Goal: Find specific page/section: Find specific page/section

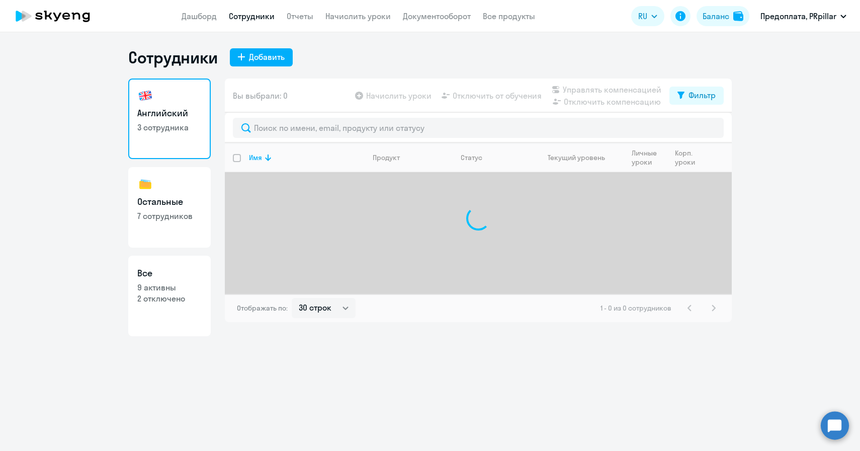
select select "30"
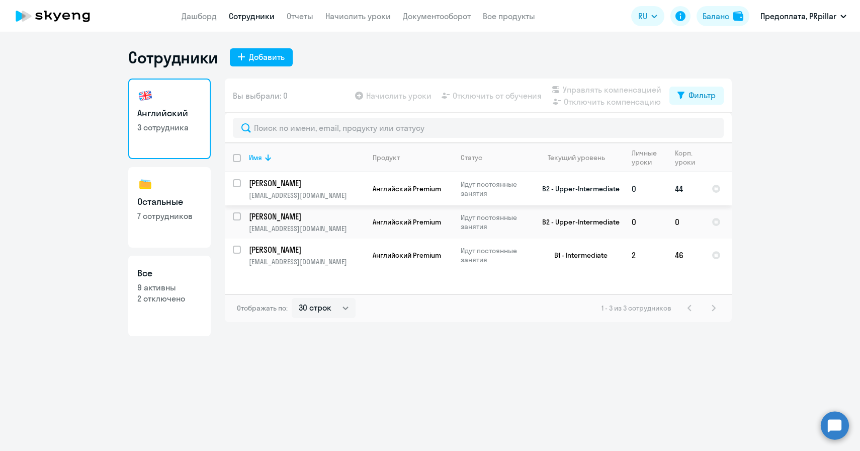
click at [301, 180] on p "[PERSON_NAME]" at bounding box center [306, 183] width 114 height 11
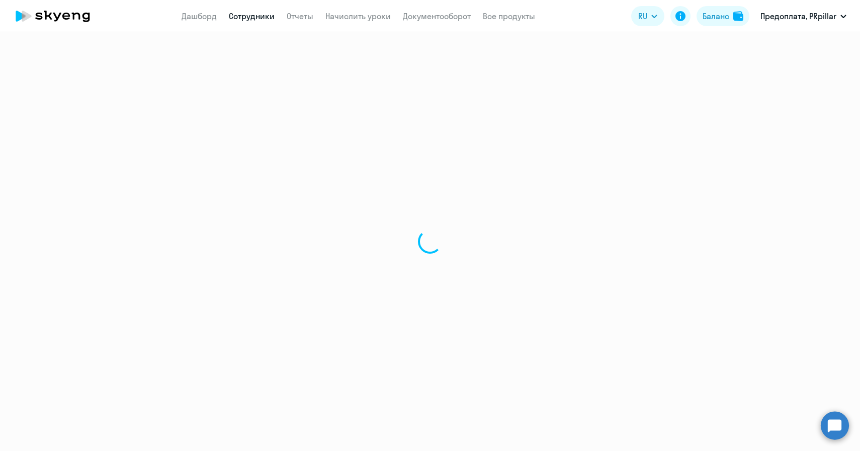
select select "english"
select select "30"
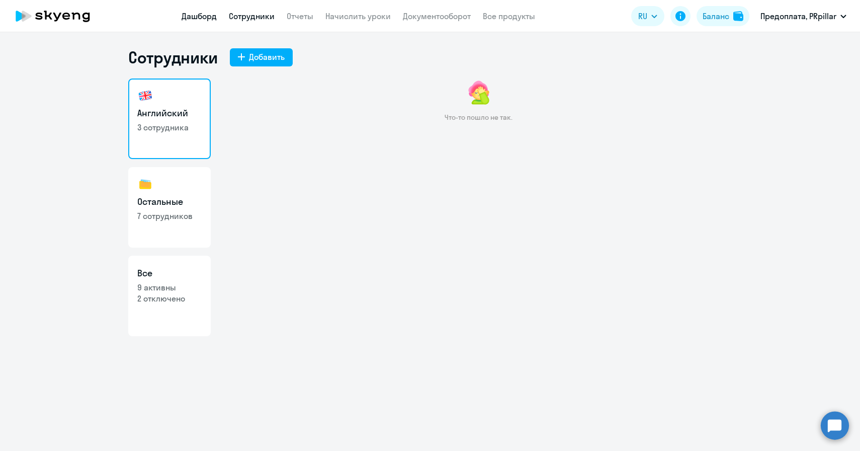
click at [206, 21] on link "Дашборд" at bounding box center [199, 16] width 35 height 10
